Goal: Task Accomplishment & Management: Use online tool/utility

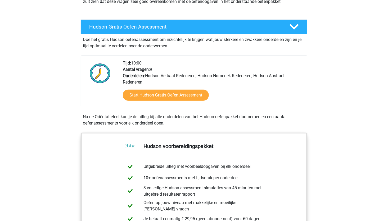
scroll to position [79, 0]
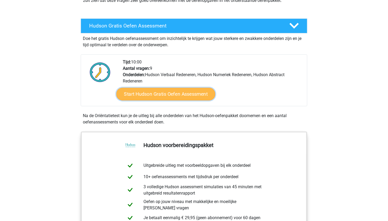
click at [172, 94] on link "Start Hudson Gratis Oefen Assessment" at bounding box center [165, 94] width 99 height 13
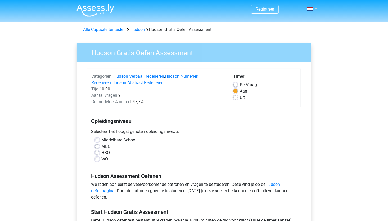
click at [316, 8] on link at bounding box center [310, 9] width 11 height 6
click at [317, 33] on div "Alle Capaciteitentesten [GEOGRAPHIC_DATA] Hudson Gratis Oefen Assessment" at bounding box center [193, 28] width 251 height 13
click at [312, 10] on span at bounding box center [310, 9] width 6 height 4
click at [335, 52] on div "Registreer" at bounding box center [194, 208] width 388 height 416
click at [238, 85] on div "Per Vraag" at bounding box center [264, 85] width 63 height 6
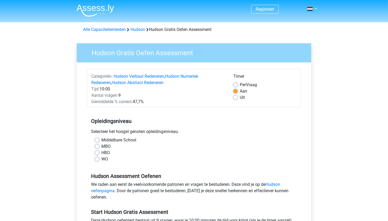
click at [240, 86] on label "Per Vraag" at bounding box center [248, 85] width 17 height 6
click at [236, 86] on input "Per Vraag" at bounding box center [235, 84] width 4 height 5
radio input "true"
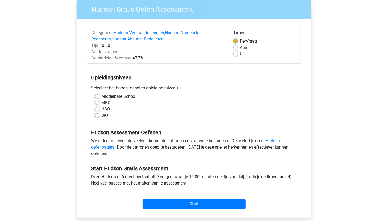
scroll to position [53, 0]
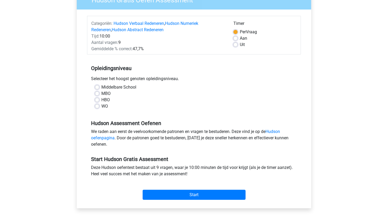
click at [101, 106] on label "WO" at bounding box center [104, 106] width 7 height 6
click at [96, 106] on input "WO" at bounding box center [97, 105] width 4 height 5
radio input "true"
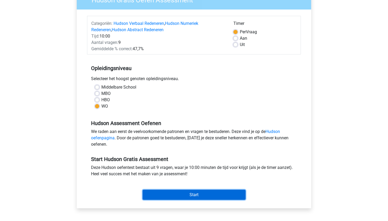
click at [194, 195] on input "Start" at bounding box center [194, 195] width 103 height 10
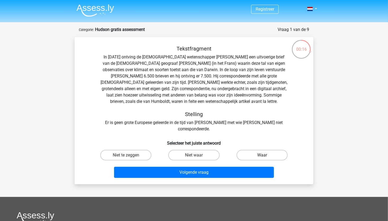
click at [263, 150] on label "Waar" at bounding box center [262, 155] width 51 height 11
click at [263, 155] on input "Waar" at bounding box center [263, 156] width 3 height 3
radio input "true"
